Goal: Task Accomplishment & Management: Use online tool/utility

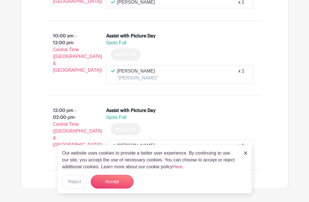
scroll to position [373, 0]
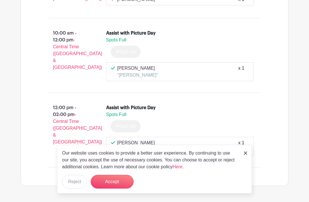
click at [123, 189] on button "Accept" at bounding box center [112, 182] width 43 height 14
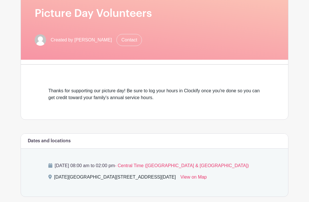
scroll to position [0, 0]
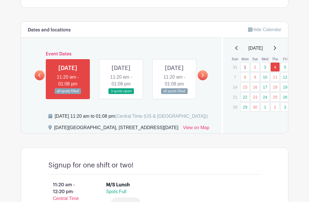
scroll to position [300, 0]
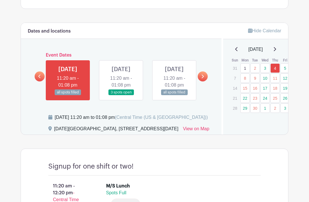
click at [121, 96] on link at bounding box center [121, 96] width 0 height 0
click at [204, 79] on icon at bounding box center [202, 76] width 3 height 4
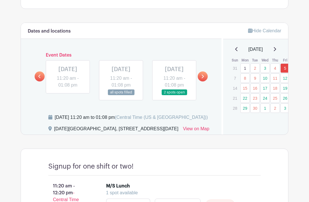
click at [203, 78] on icon at bounding box center [203, 77] width 2 height 4
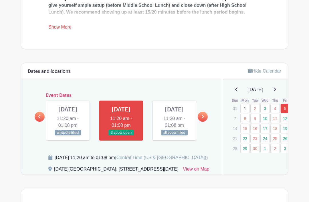
scroll to position [259, 0]
click at [202, 119] on icon at bounding box center [203, 117] width 2 height 4
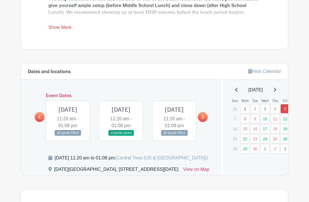
click at [202, 119] on icon at bounding box center [202, 117] width 3 height 4
click at [68, 136] on link at bounding box center [68, 136] width 0 height 0
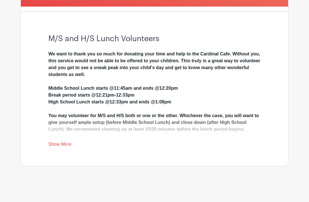
scroll to position [124, 0]
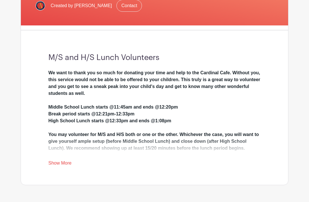
click at [66, 127] on div "We want to thank you so much for donating your time and help to the Cardinal Ca…" at bounding box center [154, 127] width 212 height 117
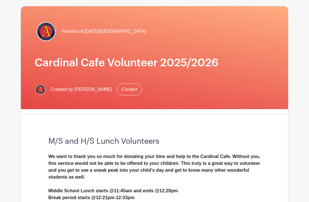
scroll to position [0, 0]
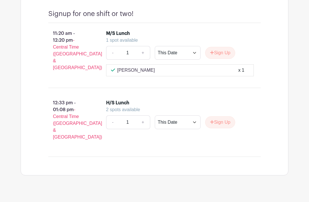
scroll to position [454, 0]
